Goal: Transaction & Acquisition: Purchase product/service

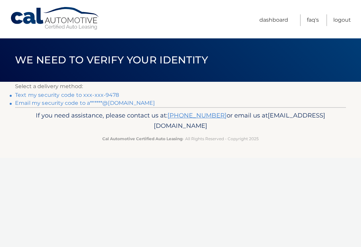
click at [57, 94] on link "Text my security code to xxx-xxx-9478" at bounding box center [67, 95] width 104 height 6
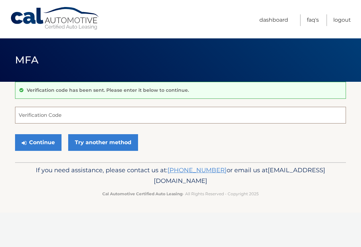
click at [29, 115] on input "Verification Code" at bounding box center [180, 115] width 331 height 17
type input "974303"
click at [41, 142] on button "Continue" at bounding box center [38, 142] width 46 height 17
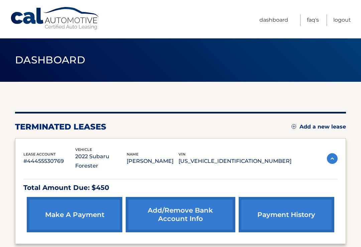
click at [83, 201] on link "make a payment" at bounding box center [75, 214] width 96 height 35
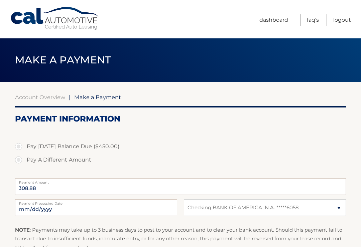
select select "ZGU5ODY0N2ItOTk2ZC00ZDA0LWE4OTQtMWZmODFkNTJjMGE1"
click at [23, 144] on label "Pay Today's Balance Due ($450.00)" at bounding box center [180, 146] width 331 height 13
click at [23, 144] on input "Pay Today's Balance Due ($450.00)" at bounding box center [21, 145] width 7 height 11
radio input "true"
type input "450.00"
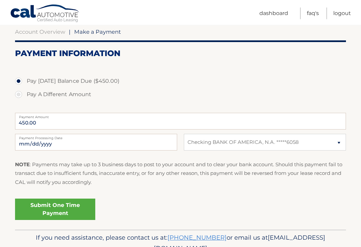
scroll to position [87, 0]
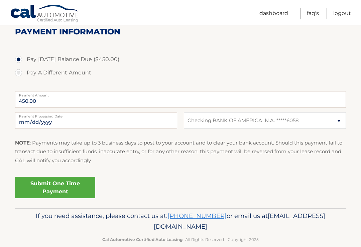
click at [54, 185] on link "Submit One Time Payment" at bounding box center [55, 187] width 80 height 21
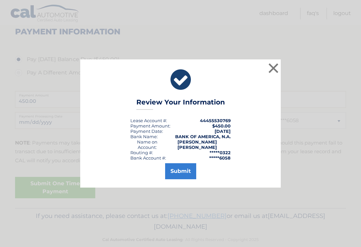
click at [182, 171] on button "Submit" at bounding box center [180, 171] width 31 height 16
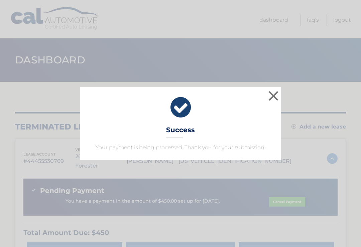
click at [275, 93] on button "×" at bounding box center [273, 95] width 13 height 13
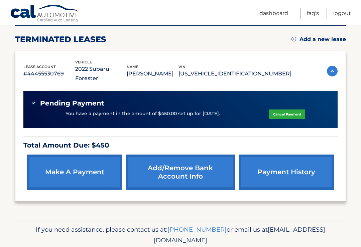
scroll to position [92, 0]
